Goal: Transaction & Acquisition: Purchase product/service

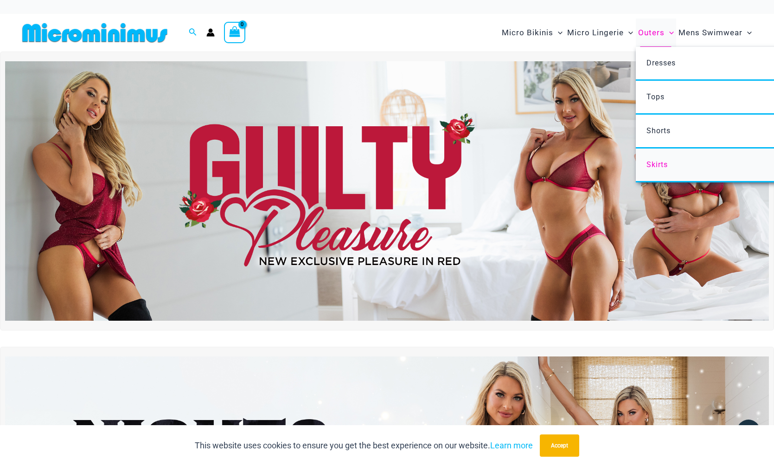
click at [650, 165] on span "Skirts" at bounding box center [657, 164] width 21 height 9
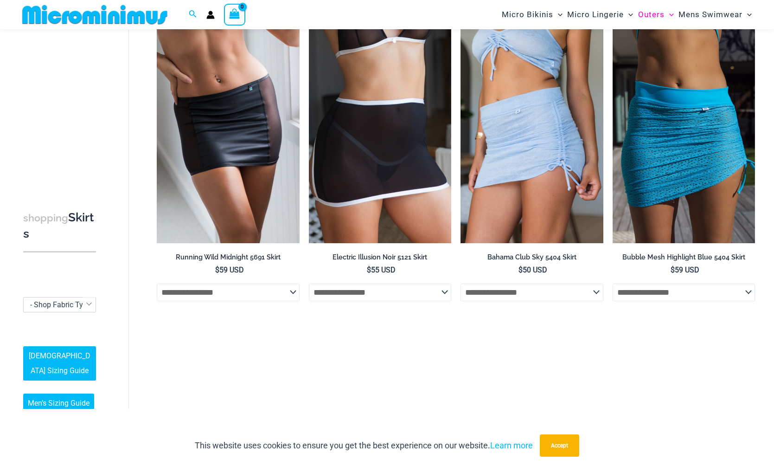
scroll to position [70, 0]
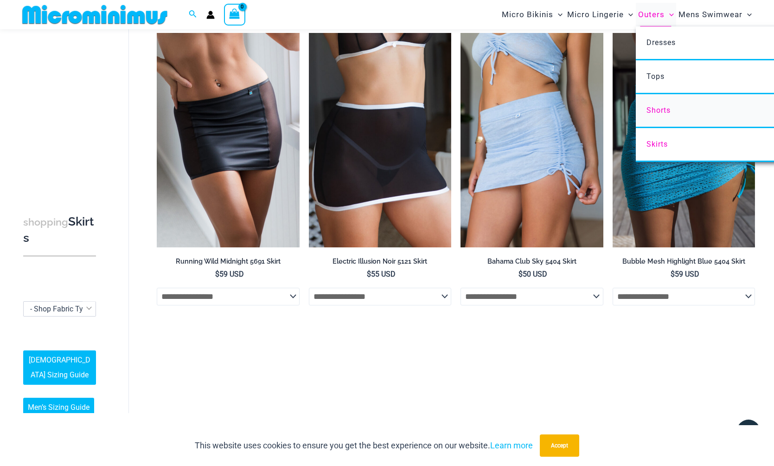
click at [657, 105] on link "Shorts" at bounding box center [774, 111] width 276 height 34
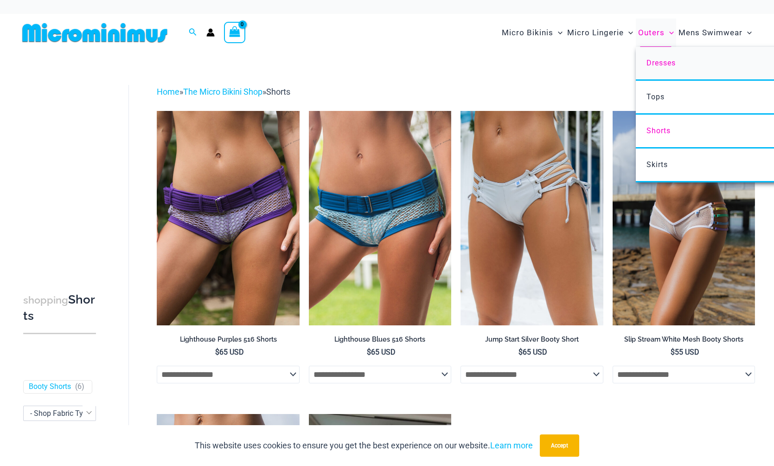
click at [651, 58] on span "Dresses" at bounding box center [661, 62] width 29 height 9
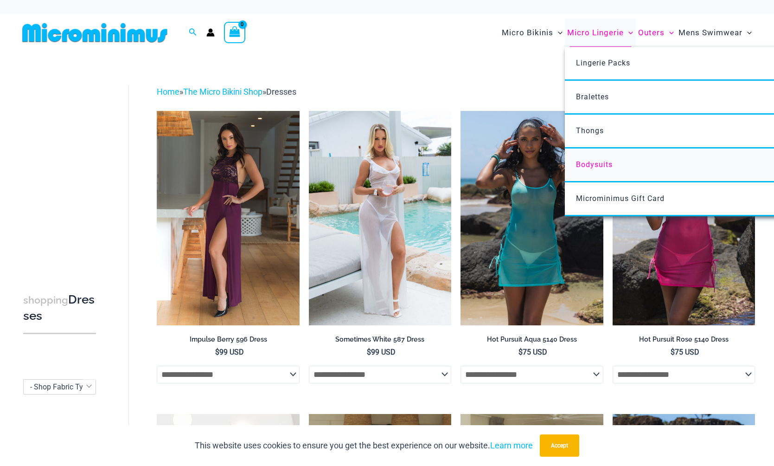
click at [584, 162] on span "Bodysuits" at bounding box center [594, 164] width 37 height 9
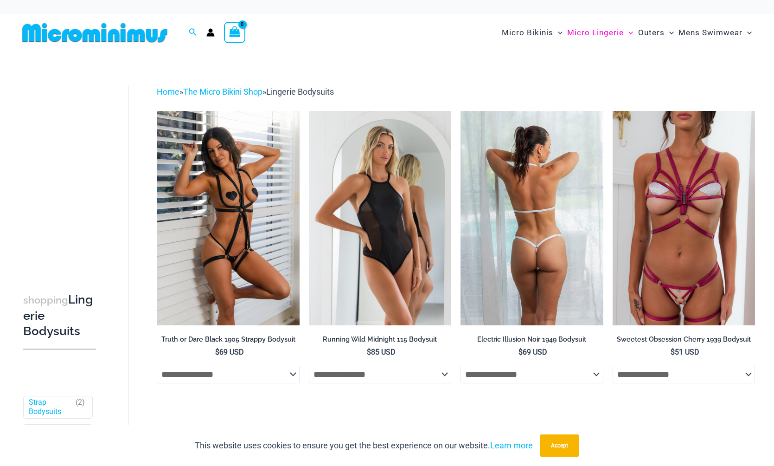
click at [507, 259] on img at bounding box center [532, 218] width 142 height 214
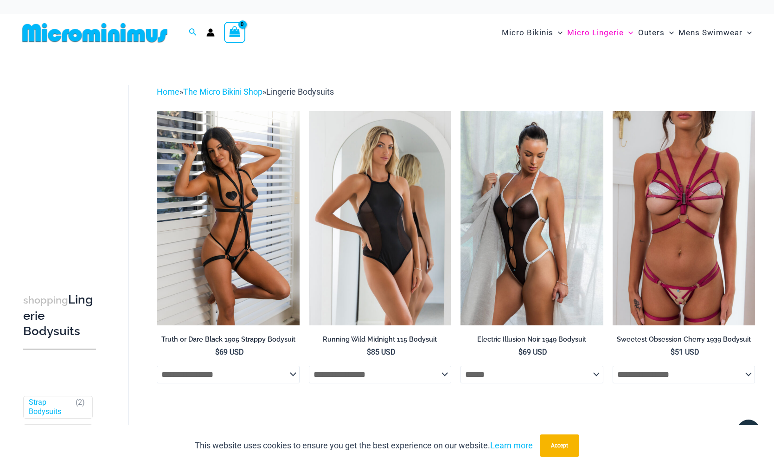
select select "******"
click at [510, 304] on img at bounding box center [532, 218] width 142 height 214
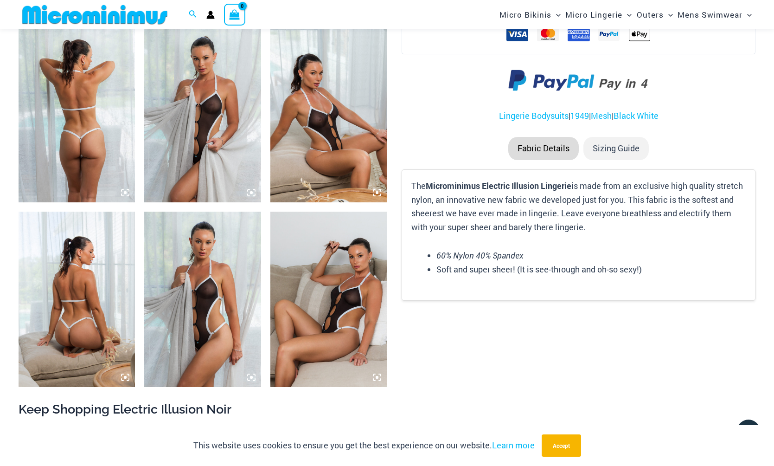
scroll to position [635, 0]
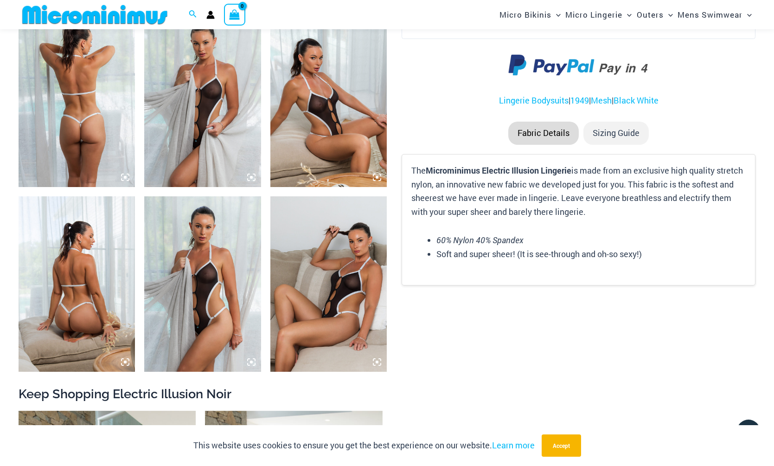
click at [227, 150] on img at bounding box center [202, 99] width 116 height 175
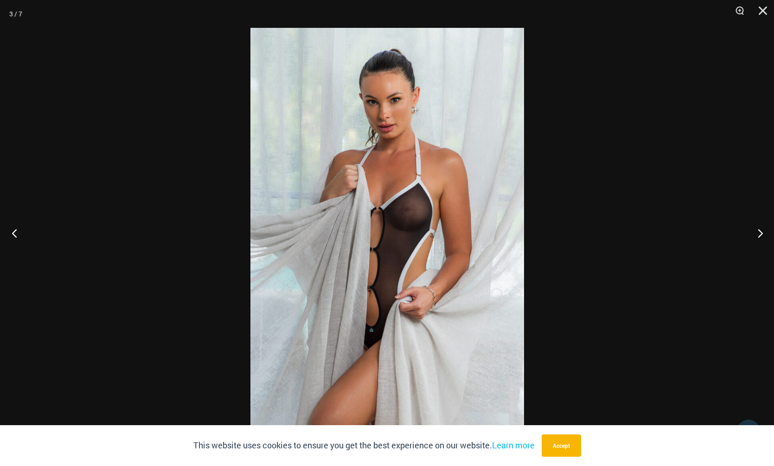
click at [15, 233] on button "Previous" at bounding box center [17, 233] width 35 height 46
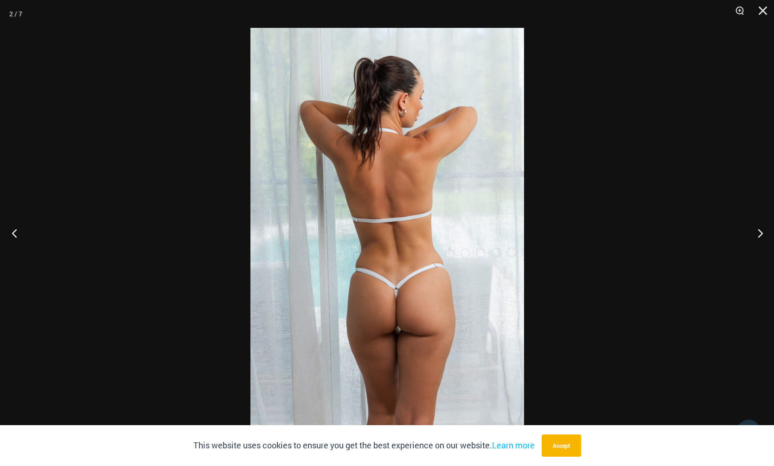
click at [15, 233] on button "Previous" at bounding box center [17, 233] width 35 height 46
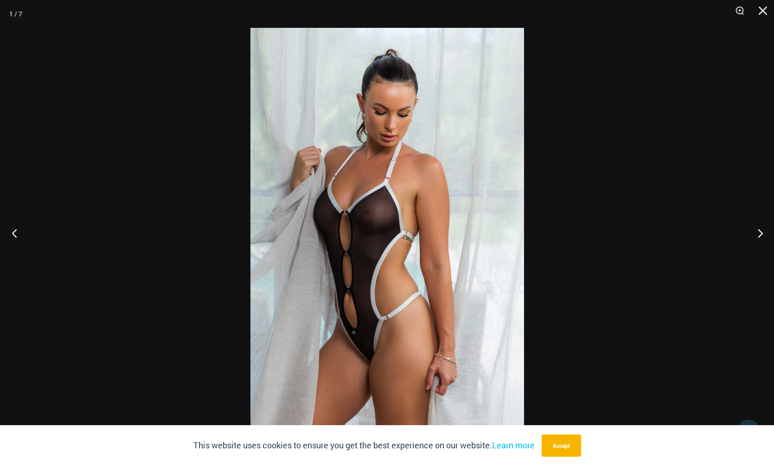
click at [15, 233] on button "Previous" at bounding box center [17, 233] width 35 height 46
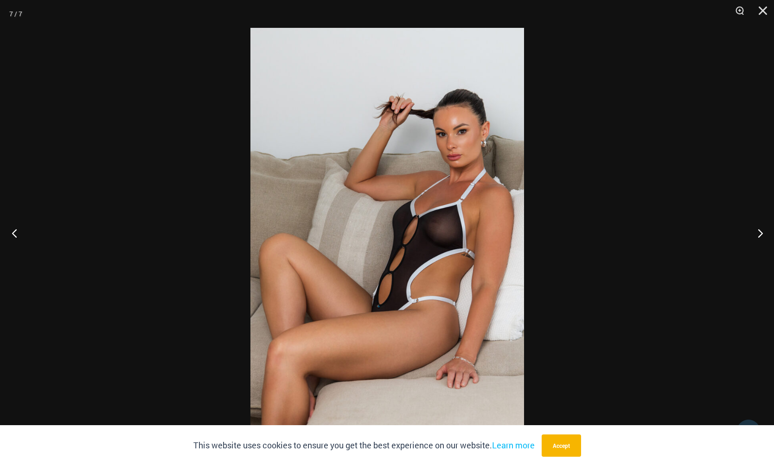
click at [15, 233] on button "Previous" at bounding box center [17, 233] width 35 height 46
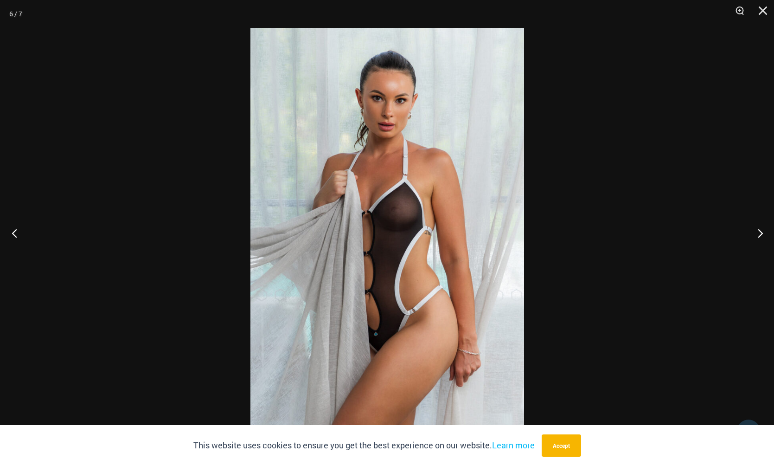
click at [15, 233] on button "Previous" at bounding box center [17, 233] width 35 height 46
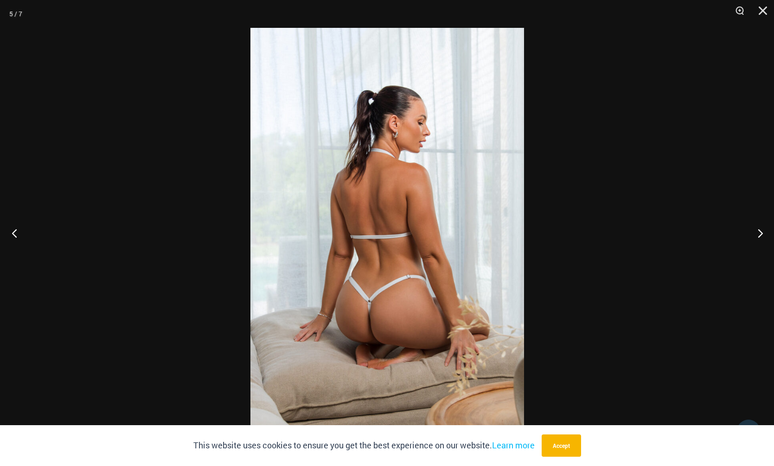
click at [15, 233] on button "Previous" at bounding box center [17, 233] width 35 height 46
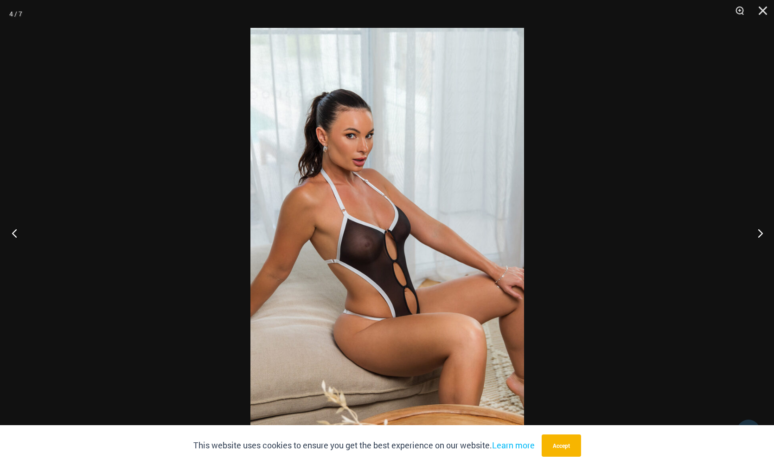
click at [16, 233] on button "Previous" at bounding box center [17, 233] width 35 height 46
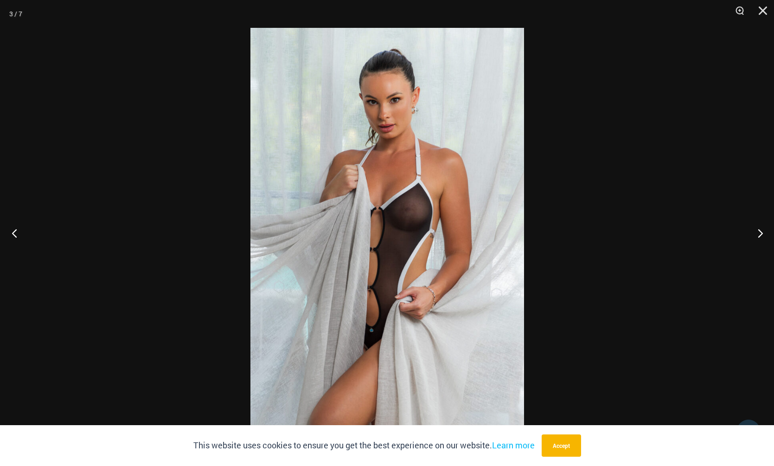
click at [16, 233] on button "Previous" at bounding box center [17, 233] width 35 height 46
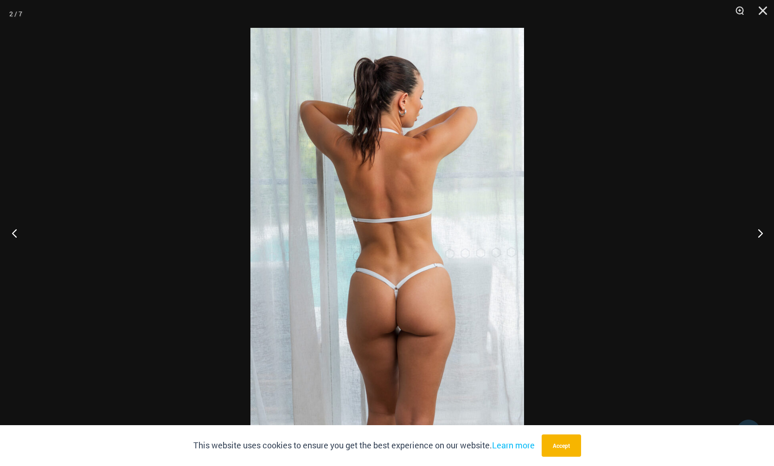
click at [16, 233] on button "Previous" at bounding box center [17, 233] width 35 height 46
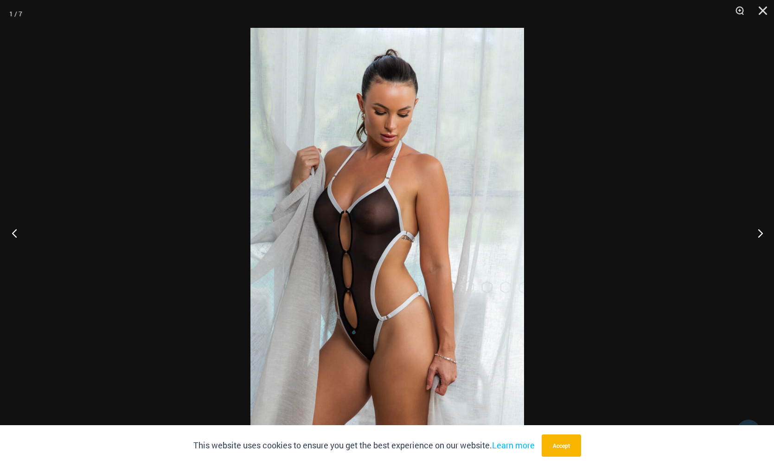
click at [16, 233] on button "Previous" at bounding box center [17, 233] width 35 height 46
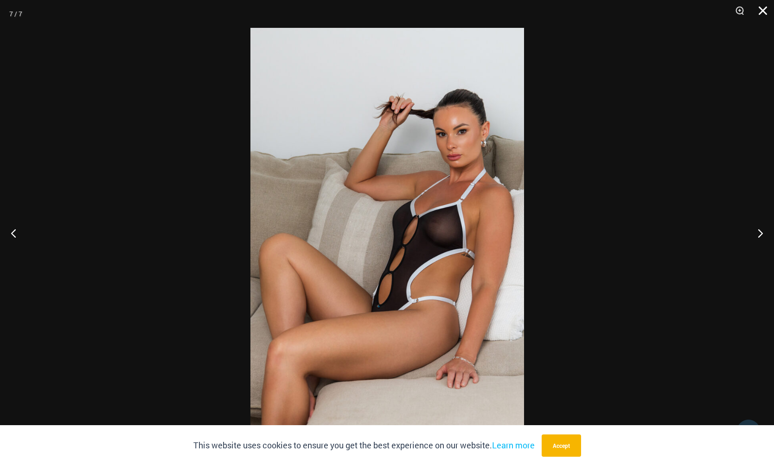
click at [766, 7] on button "Close" at bounding box center [759, 14] width 23 height 28
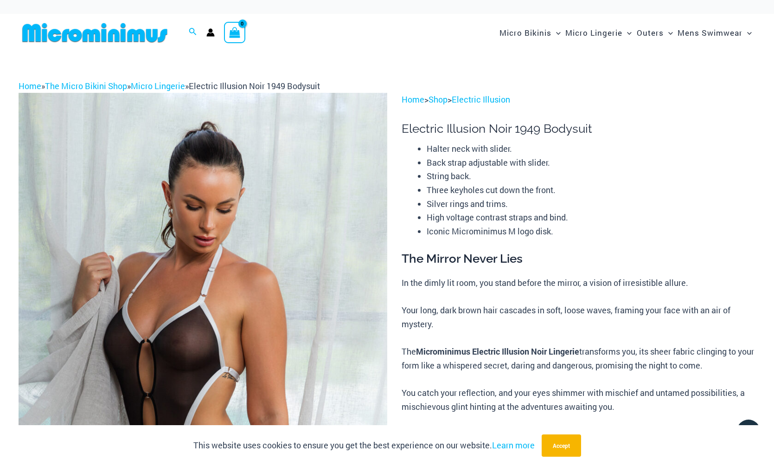
scroll to position [0, 0]
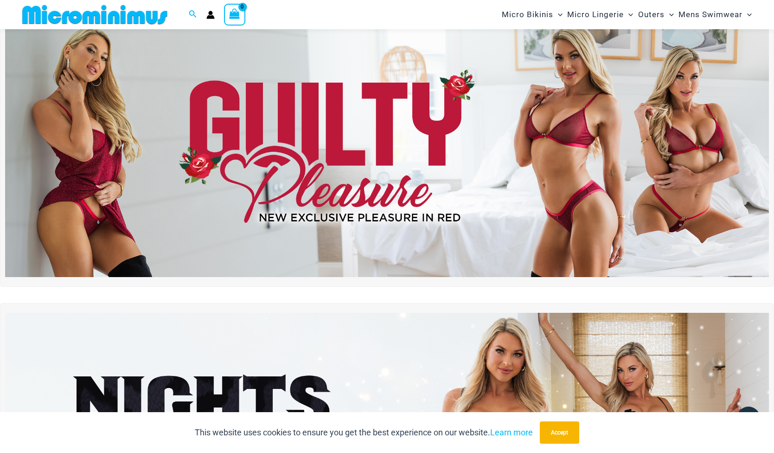
scroll to position [29, 0]
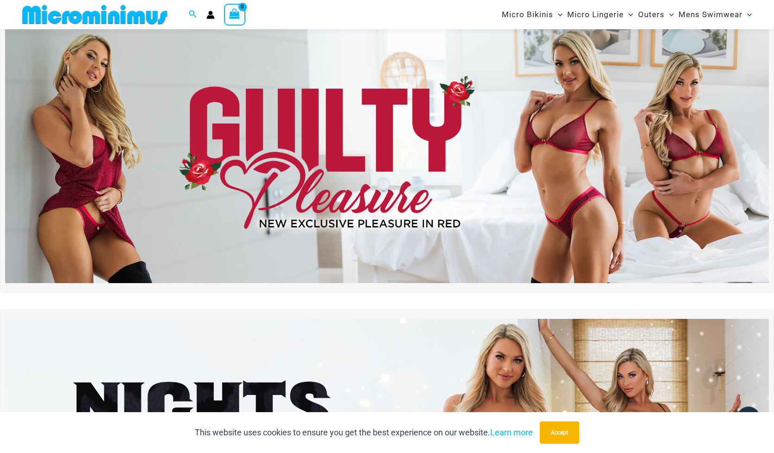
click at [354, 127] on img at bounding box center [387, 154] width 764 height 260
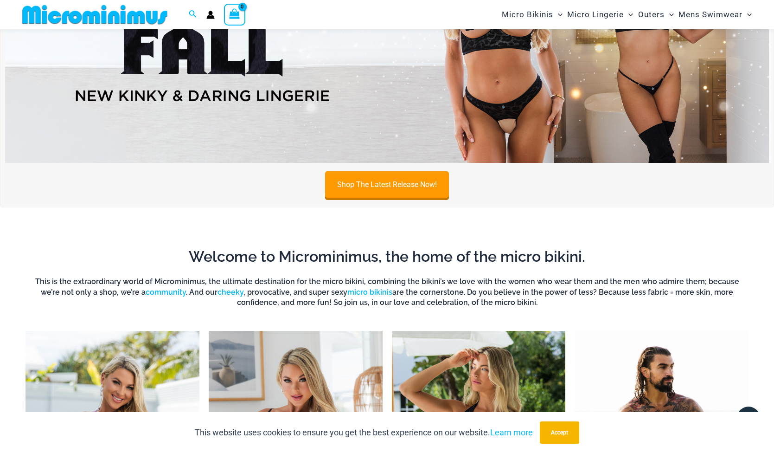
scroll to position [403, 0]
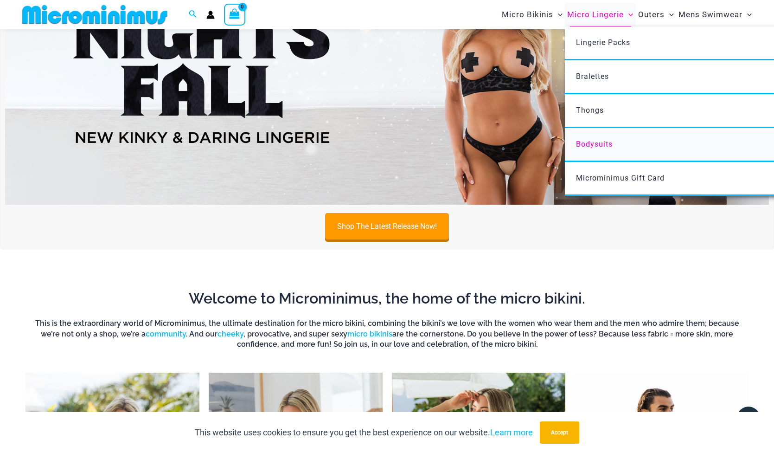
click at [596, 142] on span "Bodysuits" at bounding box center [594, 144] width 37 height 9
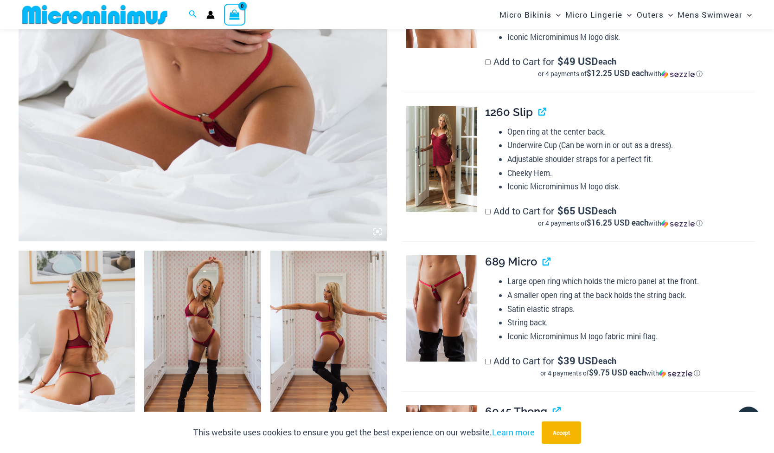
scroll to position [398, 0]
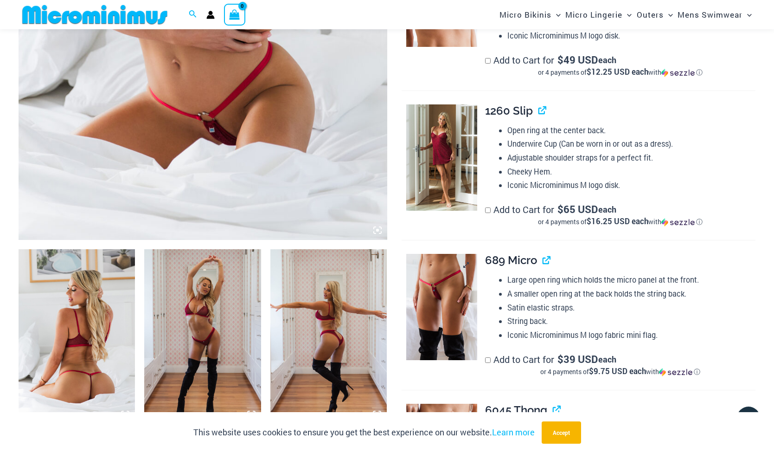
click at [454, 306] on img at bounding box center [441, 307] width 71 height 106
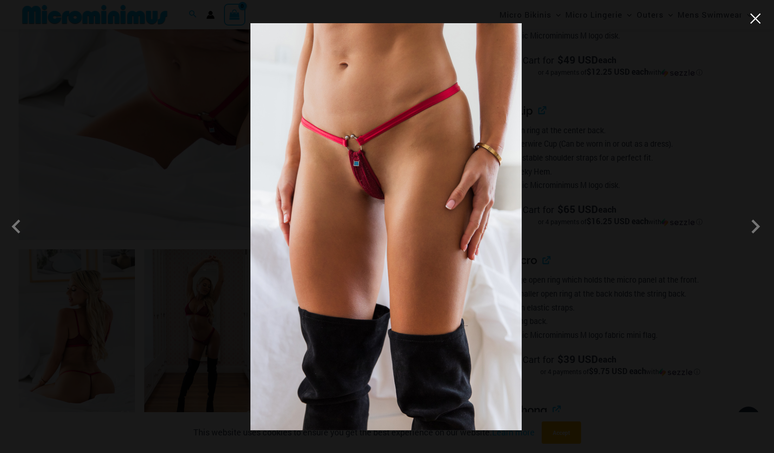
click at [755, 21] on button "Close" at bounding box center [756, 19] width 14 height 14
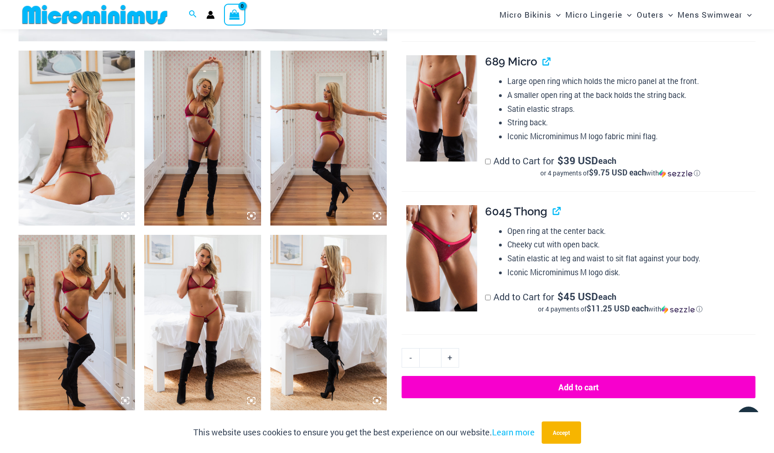
scroll to position [617, 0]
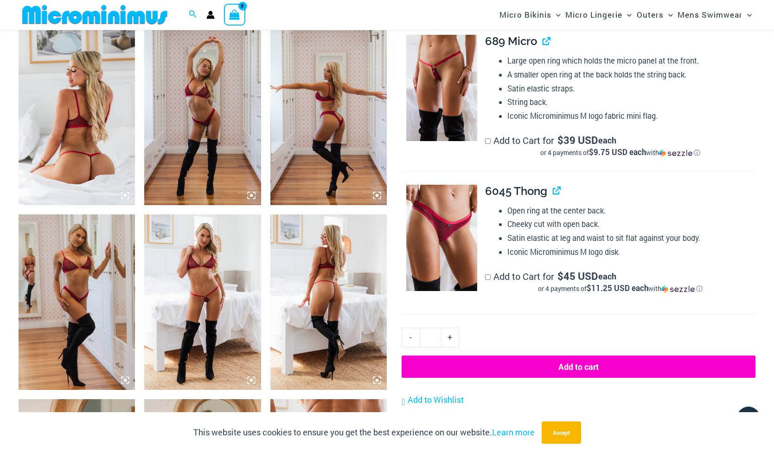
click at [325, 296] on img at bounding box center [328, 301] width 116 height 175
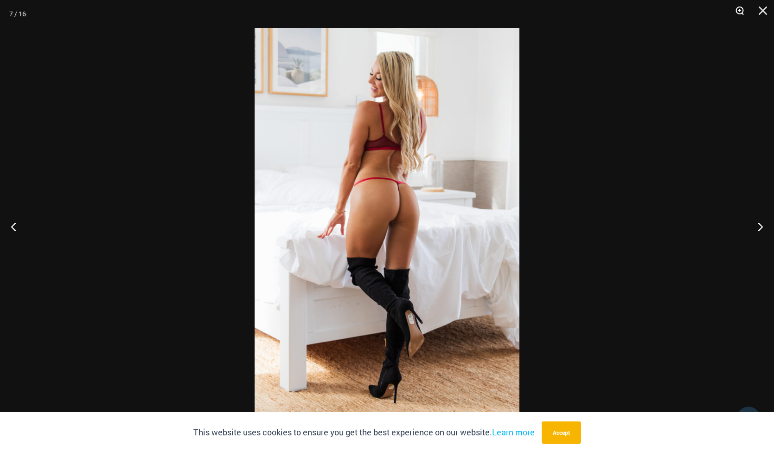
click at [740, 11] on button "Zoom" at bounding box center [736, 14] width 23 height 28
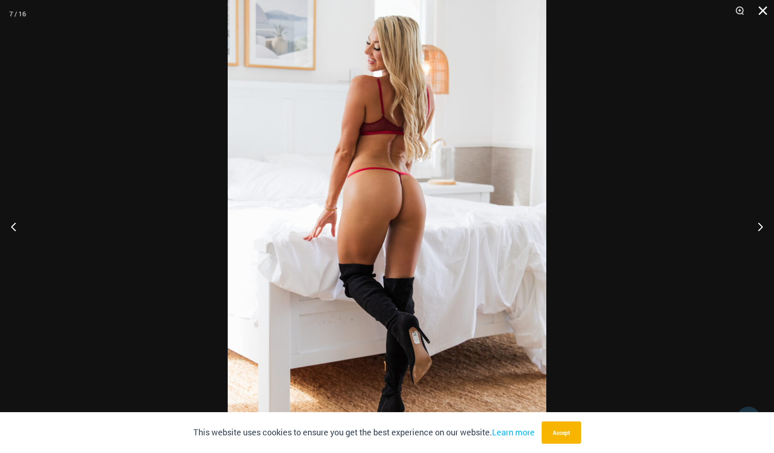
click at [768, 7] on button "Close" at bounding box center [759, 14] width 23 height 28
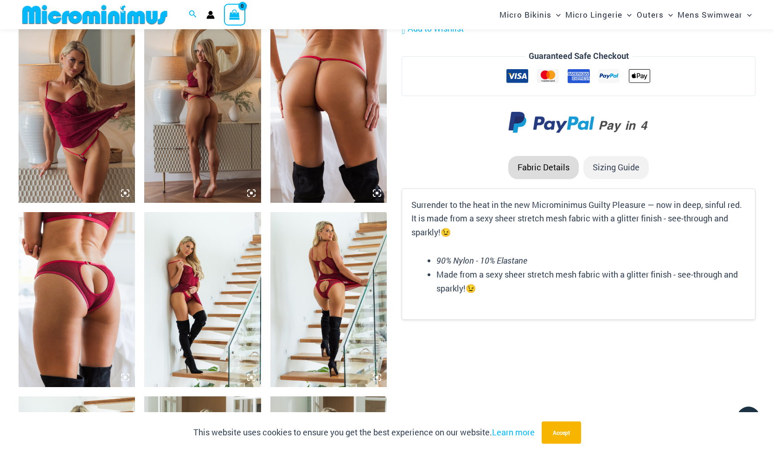
scroll to position [964, 0]
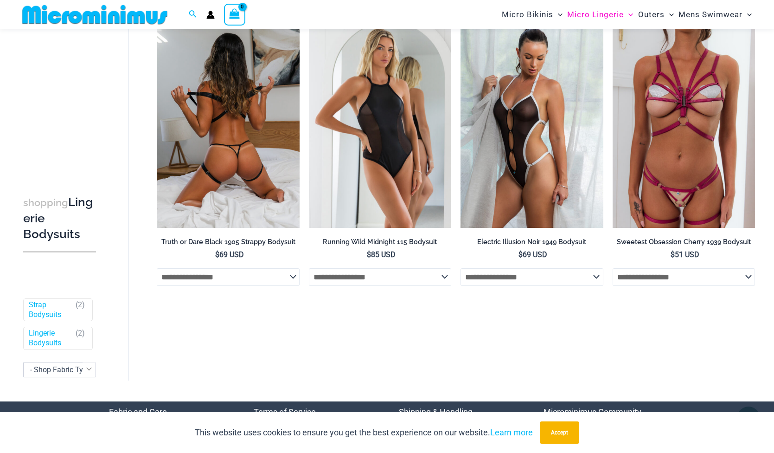
scroll to position [63, 0]
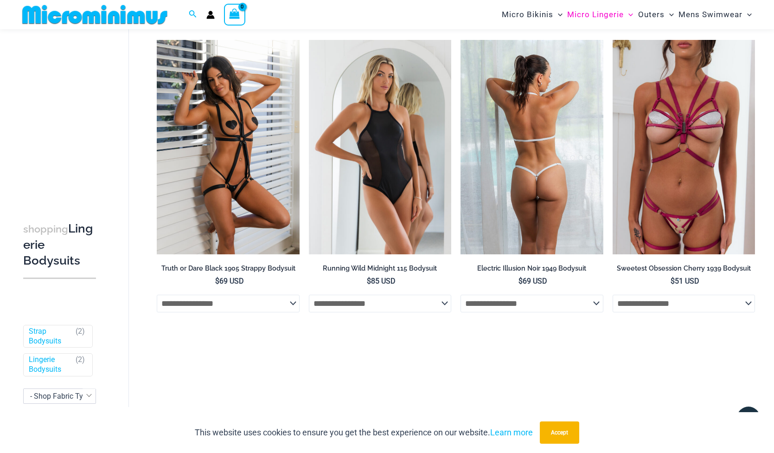
click at [526, 188] on img at bounding box center [532, 147] width 142 height 214
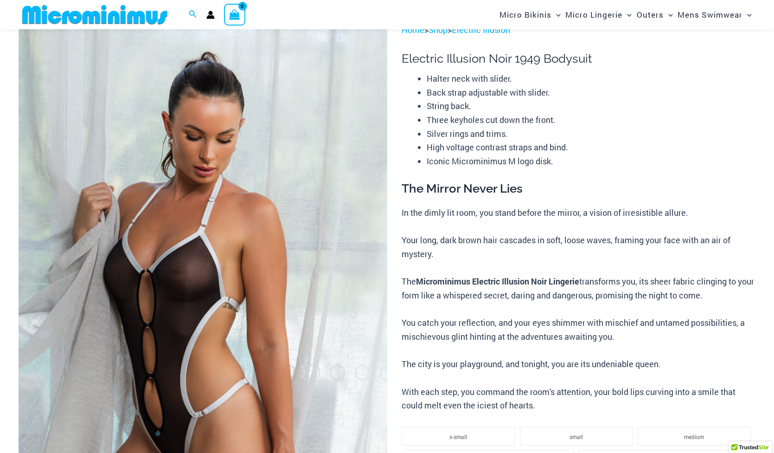
scroll to position [62, 0]
